Goal: Information Seeking & Learning: Learn about a topic

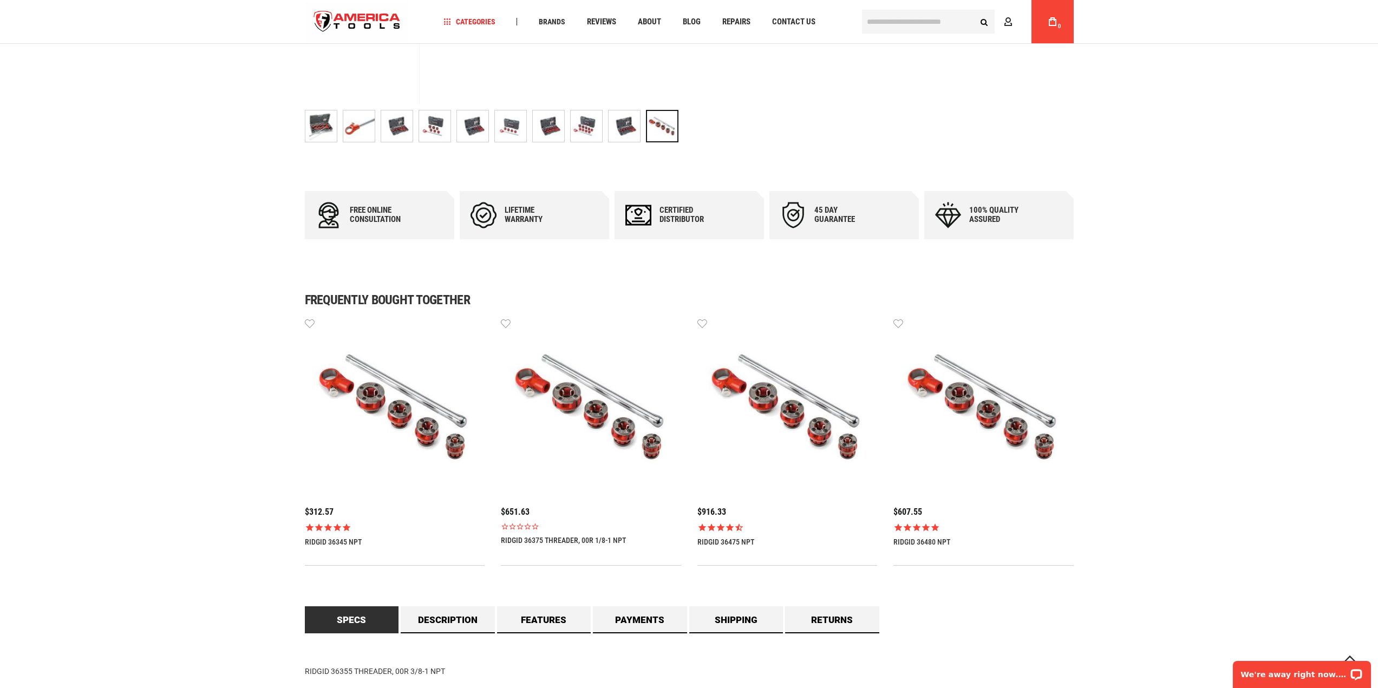
scroll to position [487, 0]
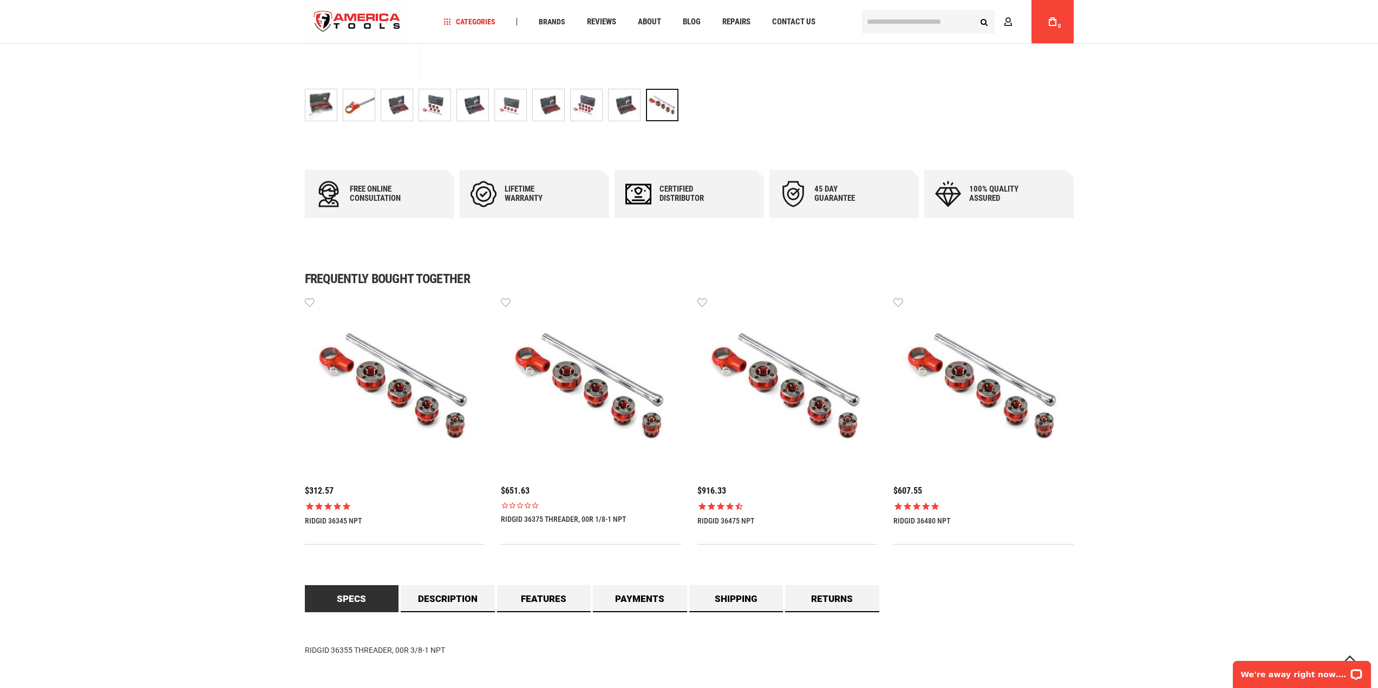
click at [410, 378] on img at bounding box center [395, 386] width 180 height 180
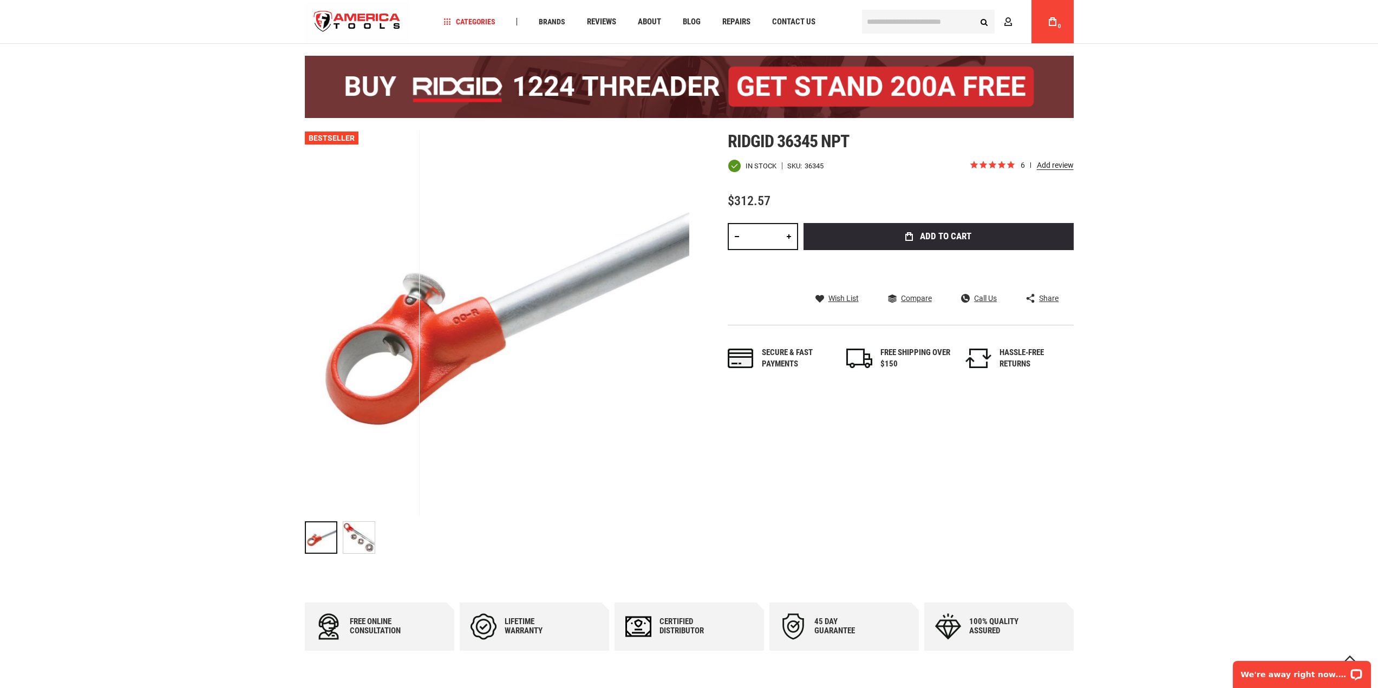
scroll to position [54, 0]
click at [362, 546] on img "RIDGID 36345 NPT" at bounding box center [358, 538] width 31 height 31
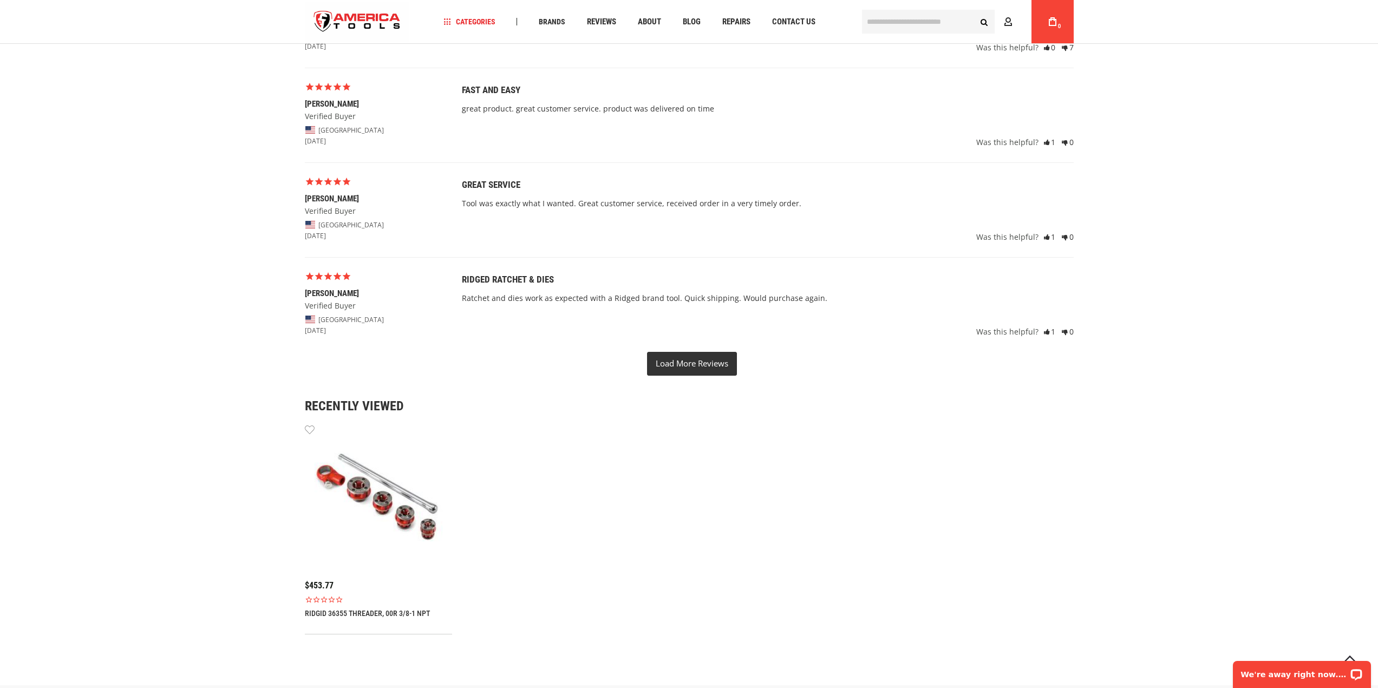
scroll to position [1841, 0]
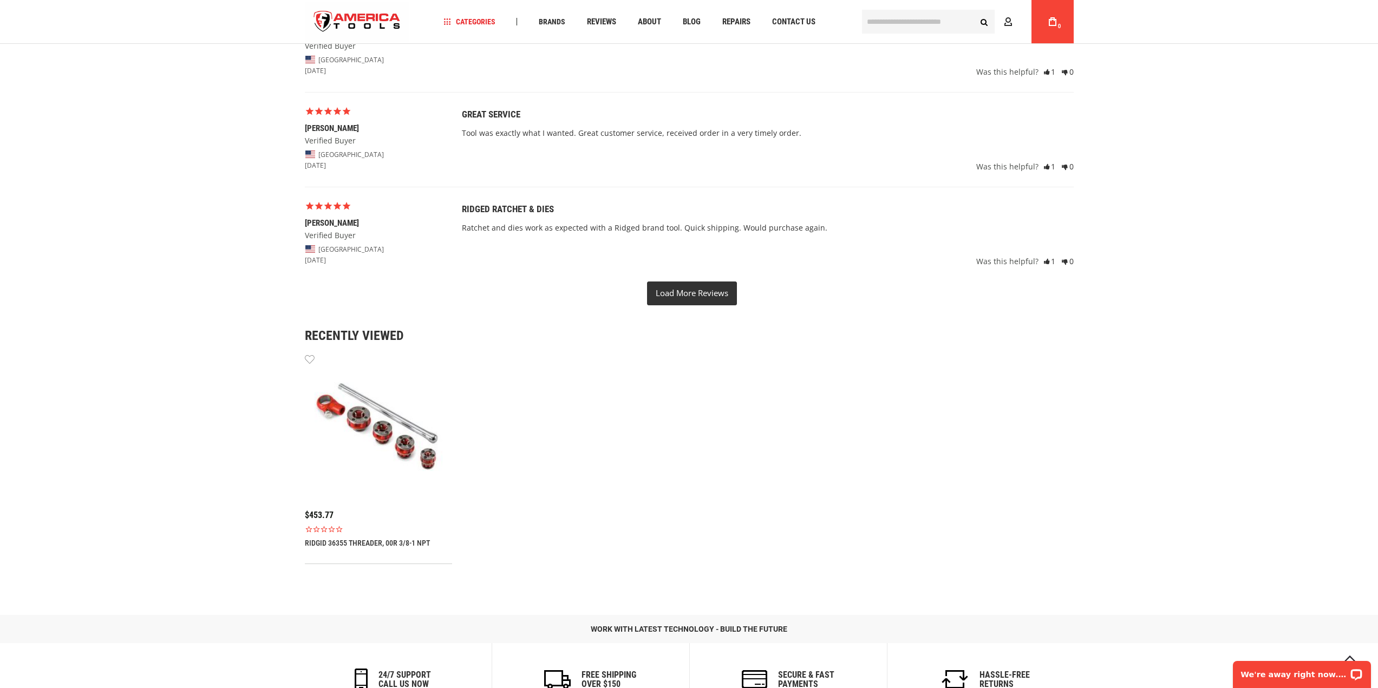
click at [390, 430] on img at bounding box center [378, 426] width 147 height 147
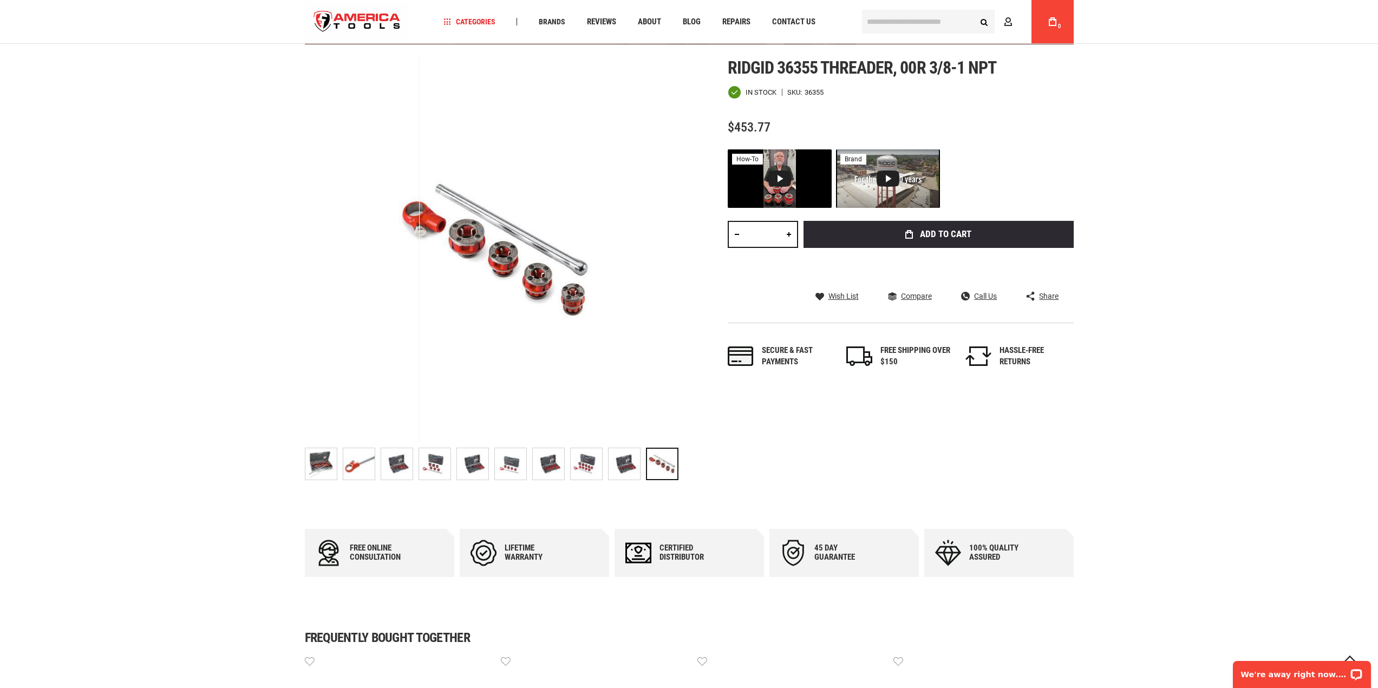
scroll to position [74, 0]
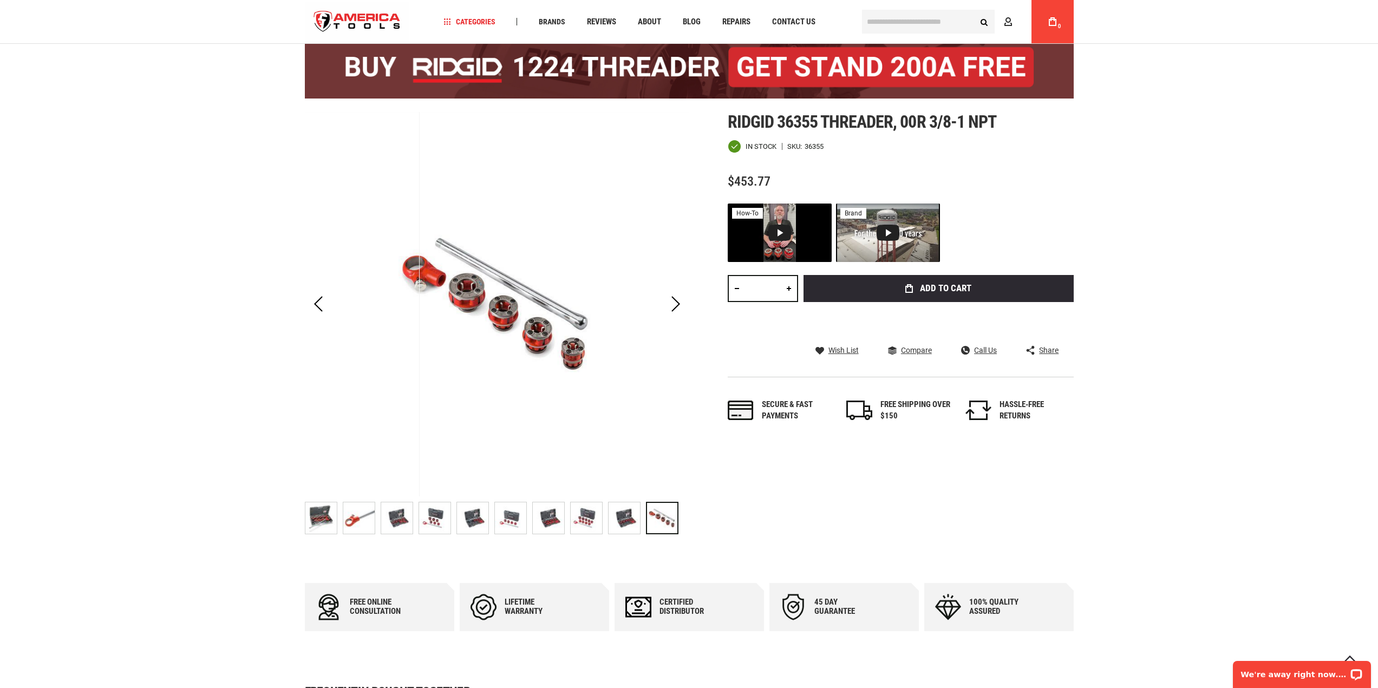
click at [593, 523] on img "RIDGID 36355 THREADER, 00R 3/8-1 NPT" at bounding box center [586, 518] width 31 height 31
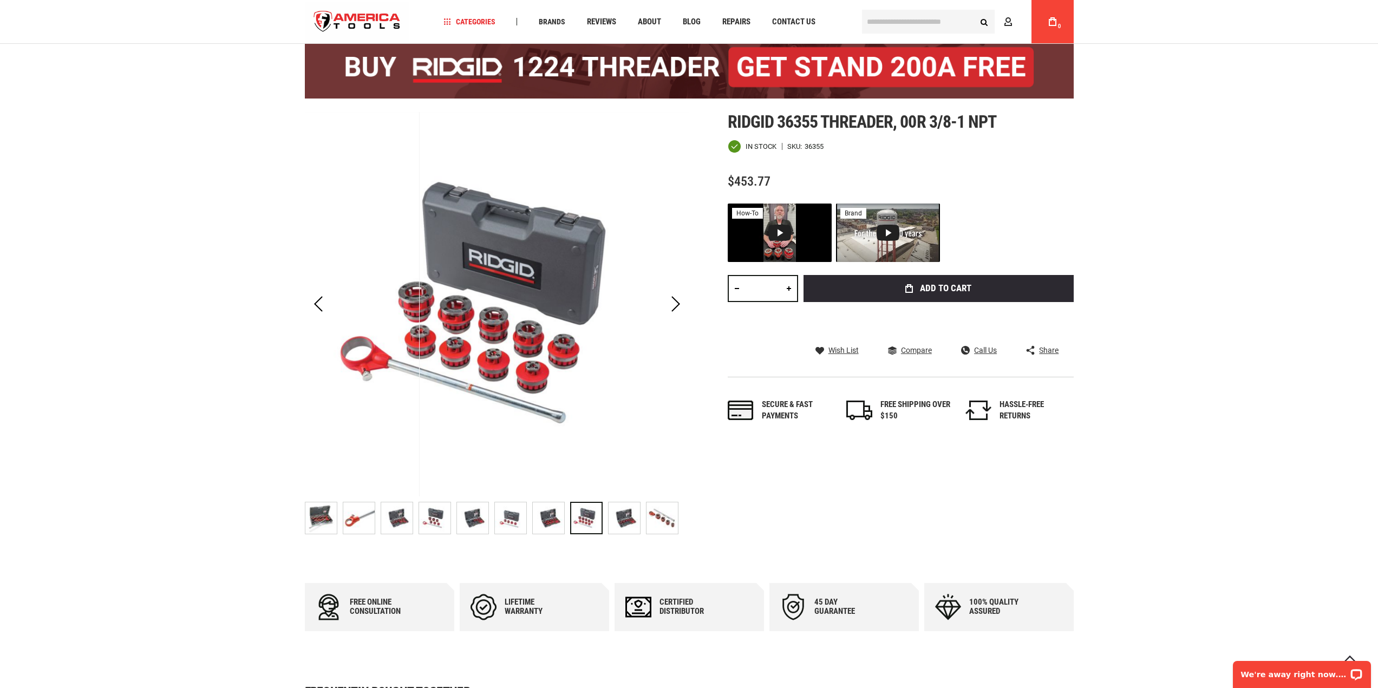
click at [657, 512] on img "RIDGID 36355 THREADER, 00R 3/8-1 NPT" at bounding box center [662, 518] width 31 height 31
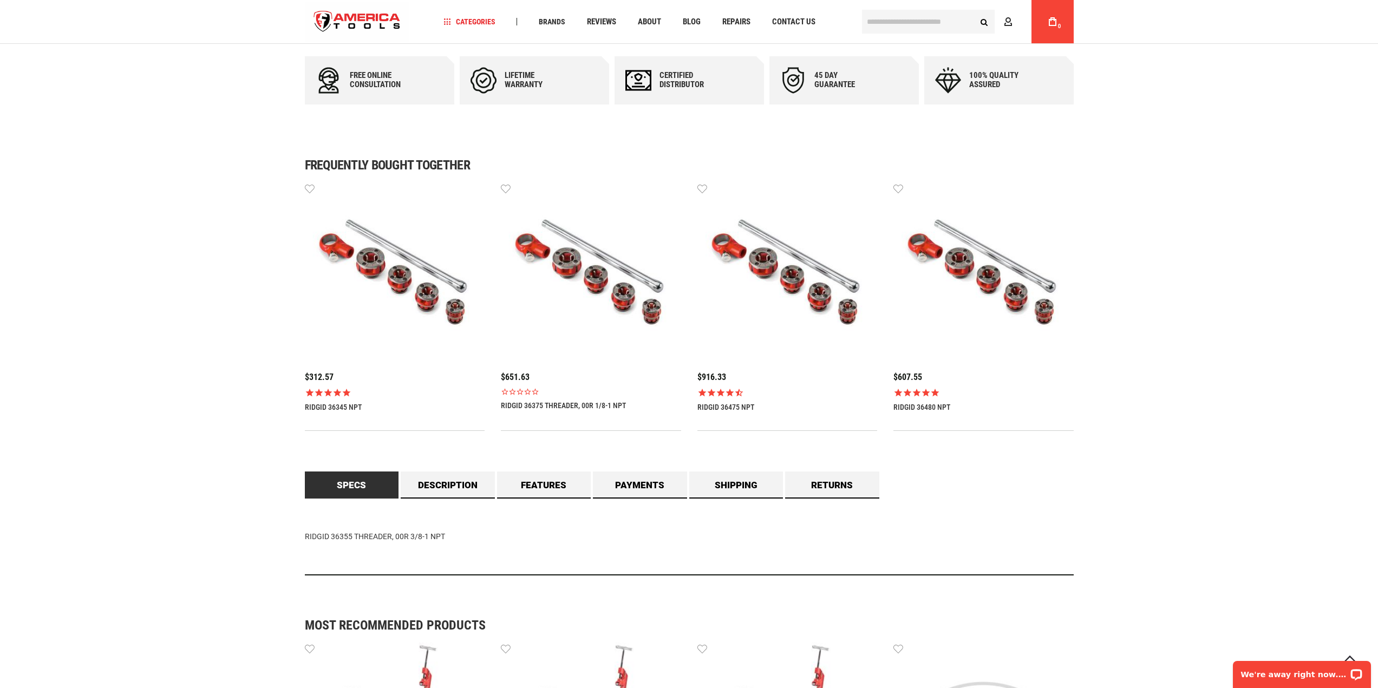
scroll to position [616, 0]
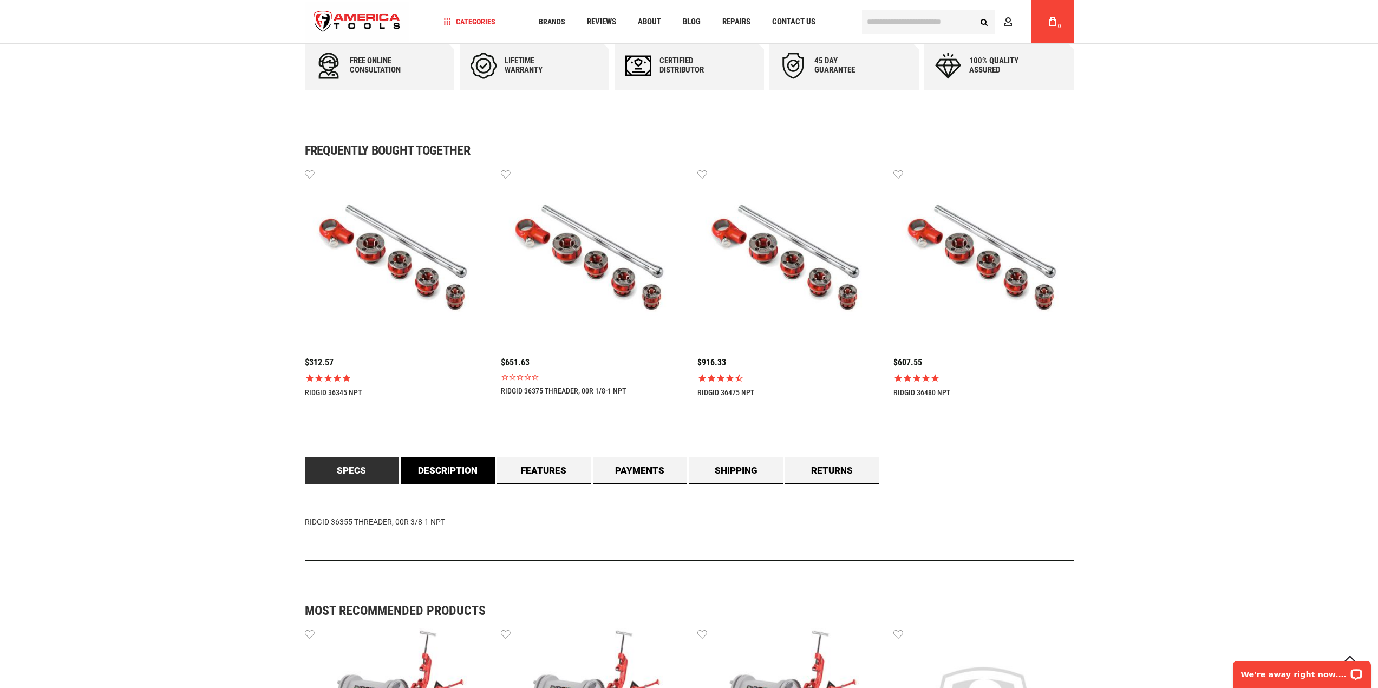
click at [451, 479] on link "Description" at bounding box center [448, 470] width 94 height 27
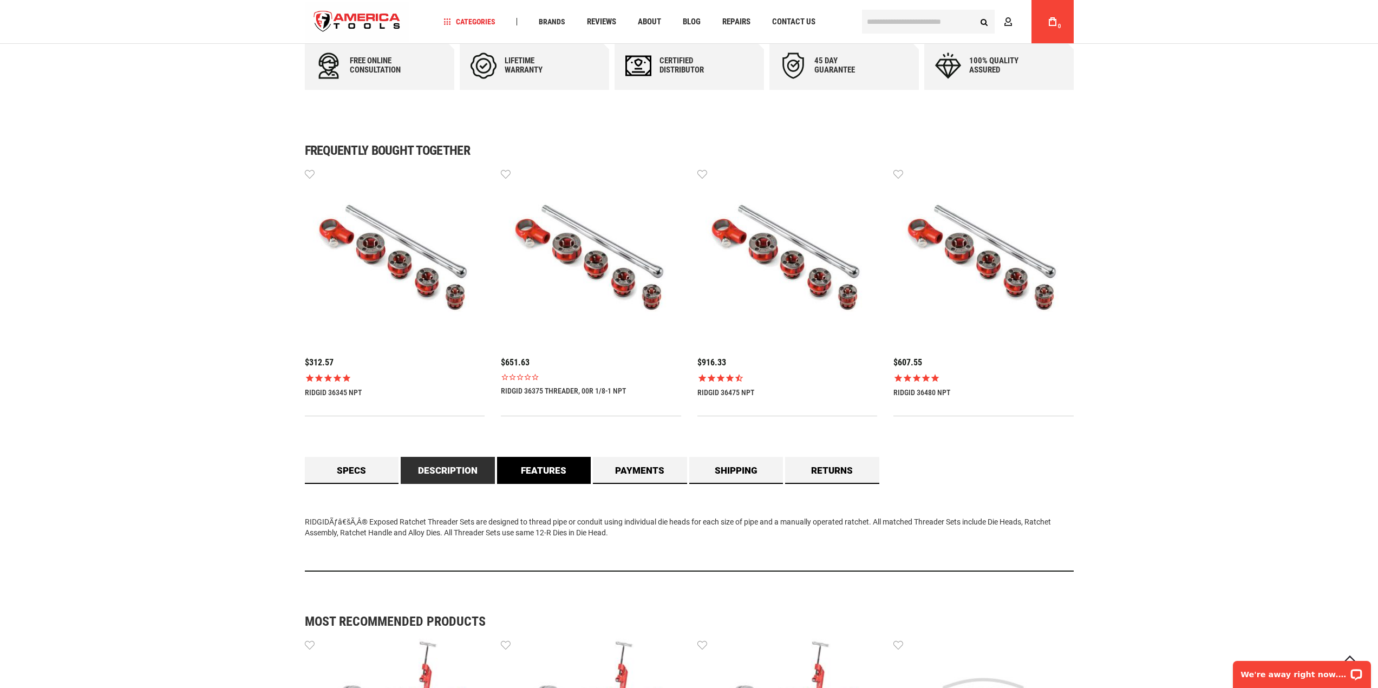
click at [536, 469] on link "Features" at bounding box center [544, 470] width 94 height 27
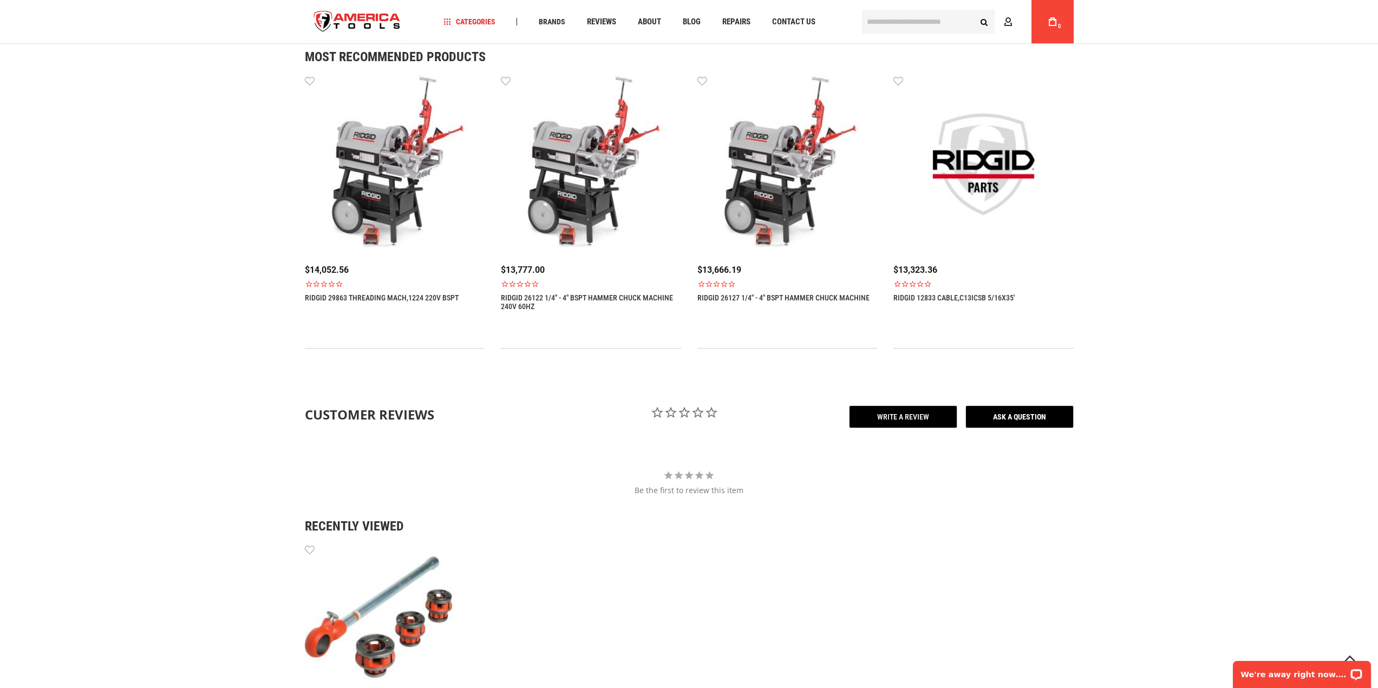
scroll to position [1157, 0]
